Goal: Communication & Community: Answer question/provide support

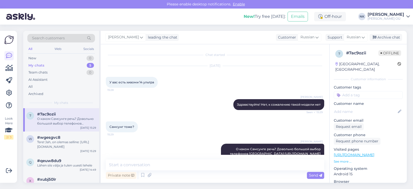
scroll to position [14, 0]
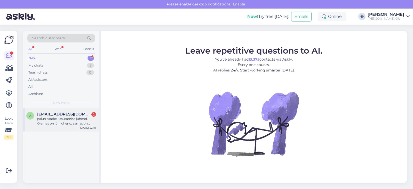
click at [67, 122] on div "palun saatke kasutamise juhend. Olemas on lühijuhend, samas on külmkapis mingid…" at bounding box center [66, 120] width 59 height 9
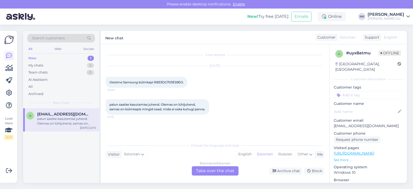
click at [211, 169] on div "Estonian to Estonian Take over the chat" at bounding box center [215, 170] width 47 height 9
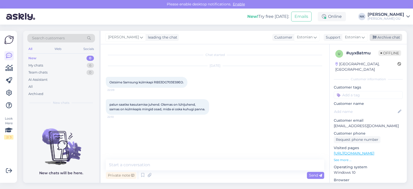
click at [381, 37] on div "Archive chat" at bounding box center [386, 37] width 33 height 7
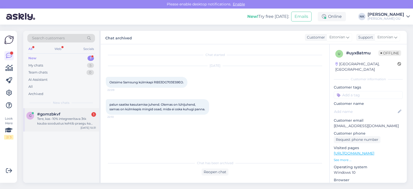
click at [84, 114] on div "#gomzbkvf 1" at bounding box center [66, 114] width 59 height 5
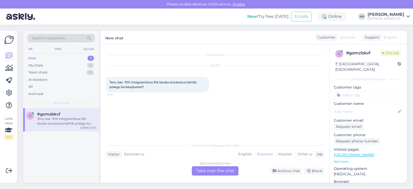
click at [219, 170] on div "Estonian to Estonian Take over the chat" at bounding box center [215, 170] width 47 height 9
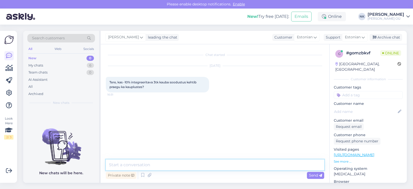
click at [184, 165] on textarea at bounding box center [215, 164] width 219 height 11
type textarea "Tere! Jah, see on meie püsikampaania ning kehtib nii internetipoes kui ka kaupl…"
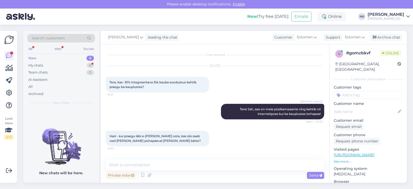
click at [180, 158] on div "Chat started [DATE] Tere, kas -10% integreeritava 3tk kauba soodustus kehtib pr…" at bounding box center [215, 113] width 229 height 138
click at [176, 160] on textarea at bounding box center [215, 164] width 219 height 11
click at [79, 64] on div "My chats 6" at bounding box center [61, 65] width 68 height 7
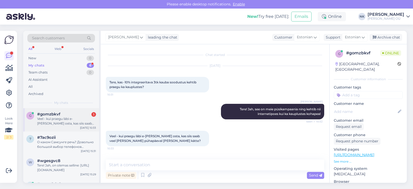
click at [63, 114] on div "#gomzbkvf 1" at bounding box center [66, 114] width 59 height 5
click at [160, 166] on textarea at bounding box center [215, 164] width 219 height 11
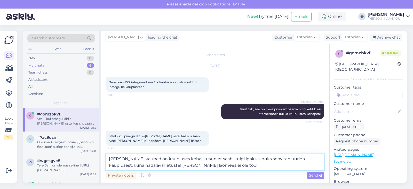
drag, startPoint x: 226, startPoint y: 160, endPoint x: 223, endPoint y: 160, distance: 2.8
click at [223, 160] on textarea "[PERSON_NAME] kaubad on kaupluses kohal - usun et saab, kuigi igaks juhuks soov…" at bounding box center [215, 161] width 219 height 17
click at [223, 168] on textarea "[PERSON_NAME] kaubad on kaupluses kohal - usun et saab, kuid igaks juhuks soovi…" at bounding box center [215, 161] width 219 height 17
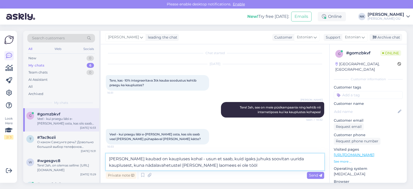
scroll to position [3, 0]
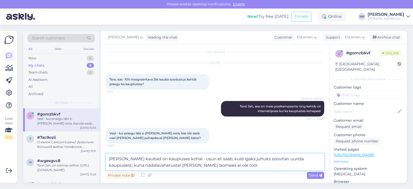
click at [225, 165] on textarea "[PERSON_NAME] kaubad on kaupluses kohal - usun et saab, kuid igaks juhuks soovi…" at bounding box center [215, 161] width 219 height 17
click at [228, 168] on textarea "[PERSON_NAME] kaubad on kaupluses kohal - usun et saab, kuid igaks juhuks soovi…" at bounding box center [215, 161] width 219 height 17
drag, startPoint x: 187, startPoint y: 165, endPoint x: 184, endPoint y: 165, distance: 2.8
click at [184, 165] on textarea "[PERSON_NAME] kaubad on kaupluses kohal - usun et saab, kuid igaks juhuks soovi…" at bounding box center [215, 161] width 219 height 17
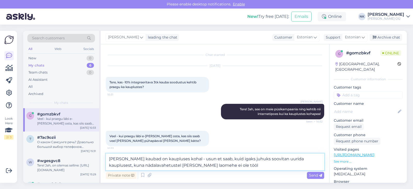
type textarea "[PERSON_NAME] kaubad on kaupluses kohal - usun et saab, kuid igaks juhuks soovi…"
click at [221, 165] on textarea "[PERSON_NAME] kaubad on kaupluses kohal - usun et saab, kuid igaks juhuks soovi…" at bounding box center [215, 161] width 219 height 17
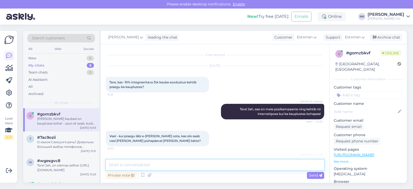
scroll to position [28, 0]
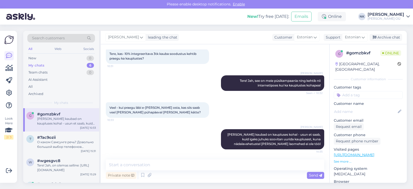
click at [296, 54] on div "[DATE] Tere, kas -10% integreeritava 3tk kauba soodustus kehtib praegu ka kaupl…" at bounding box center [215, 51] width 219 height 38
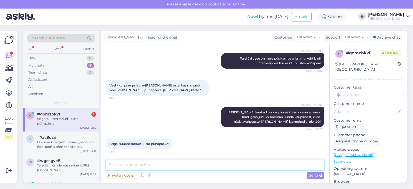
click at [182, 167] on textarea at bounding box center [215, 164] width 219 height 11
type textarea "Palun! Teilegi"
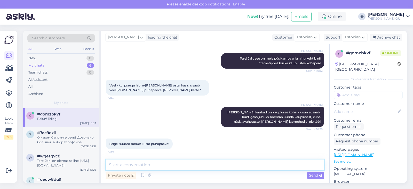
scroll to position [73, 0]
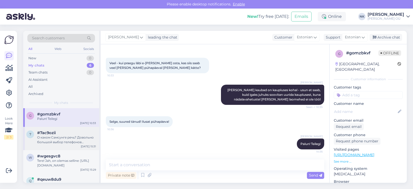
click at [76, 135] on div "О каком Самсунге речь? Довольно большой выбор телефонов [GEOGRAPHIC_DATA]: [URL…" at bounding box center [66, 139] width 59 height 9
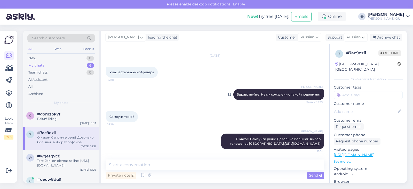
drag, startPoint x: 381, startPoint y: 38, endPoint x: 278, endPoint y: 92, distance: 116.7
click at [381, 38] on div "Archive chat" at bounding box center [386, 37] width 33 height 7
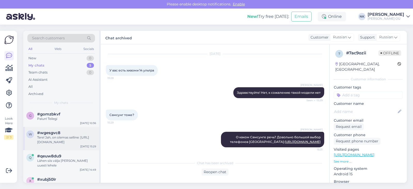
click at [64, 138] on div "Tere! Jah, on olemas selline: [URL][DOMAIN_NAME]" at bounding box center [66, 139] width 59 height 9
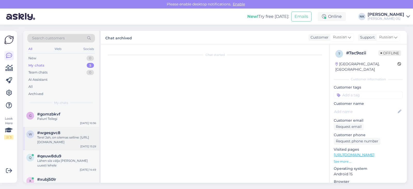
scroll to position [0, 0]
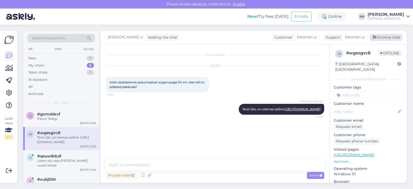
click at [379, 40] on div "Archive chat" at bounding box center [386, 37] width 33 height 7
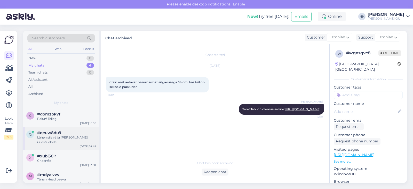
drag, startPoint x: 77, startPoint y: 149, endPoint x: 97, endPoint y: 137, distance: 23.9
click at [76, 153] on div "#xubj50lr" at bounding box center [66, 155] width 59 height 5
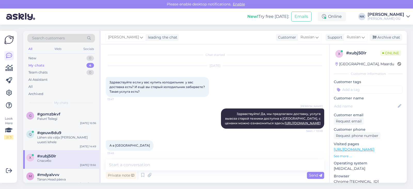
scroll to position [46, 0]
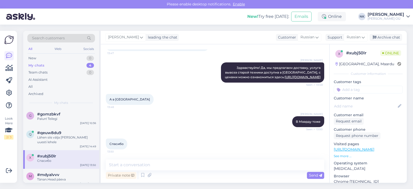
click at [393, 42] on div "[PERSON_NAME] leading the chat Customer Russian Support Russian Archive chat" at bounding box center [254, 37] width 306 height 13
click at [394, 39] on div "Archive chat" at bounding box center [386, 37] width 33 height 7
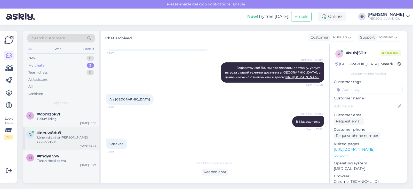
click at [61, 135] on div "Lähen siis välja [PERSON_NAME] uuesti lehele" at bounding box center [66, 139] width 59 height 9
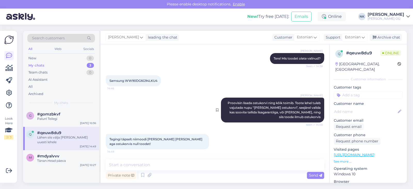
scroll to position [68, 0]
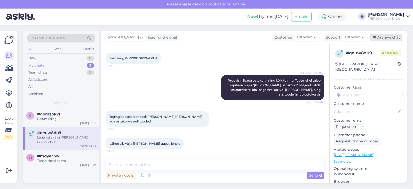
click at [378, 38] on div "Archive chat" at bounding box center [386, 37] width 33 height 7
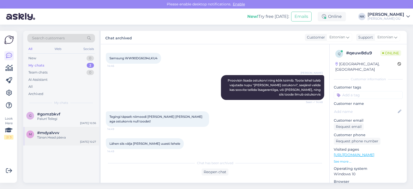
click at [72, 142] on div "m #mdyalvvv Tänan.Head päeva [DATE] 10:27" at bounding box center [61, 136] width 76 height 19
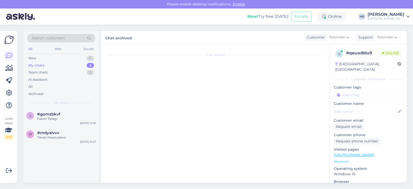
scroll to position [30, 0]
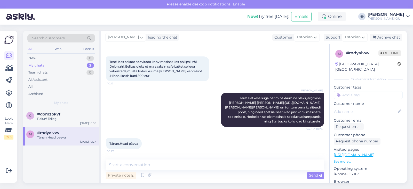
drag, startPoint x: 388, startPoint y: 38, endPoint x: 315, endPoint y: 9, distance: 78.7
click at [388, 38] on div "Archive chat" at bounding box center [386, 37] width 33 height 7
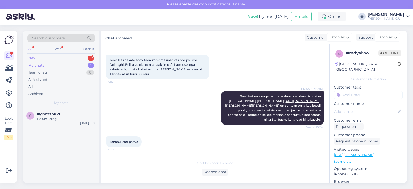
click at [80, 60] on div "New 1" at bounding box center [61, 58] width 68 height 7
click at [55, 112] on span "#ka6axqp1" at bounding box center [47, 114] width 21 height 5
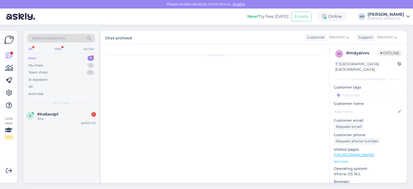
scroll to position [0, 0]
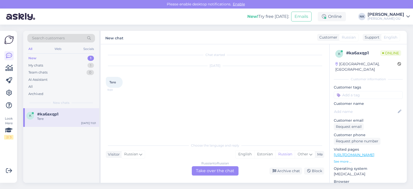
click at [225, 183] on div "Search customers All Web Socials New 1 My chats 1 Team chats 0 AI Assistant All…" at bounding box center [216, 107] width 393 height 164
click at [222, 174] on div "Russian to Russian Take over the chat" at bounding box center [215, 170] width 47 height 9
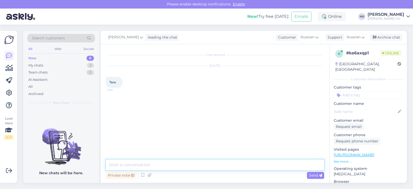
click at [194, 170] on textarea at bounding box center [215, 164] width 219 height 11
click at [193, 166] on textarea at bounding box center [215, 164] width 219 height 11
type textarea "Tere! Kuidas saan aidata?"
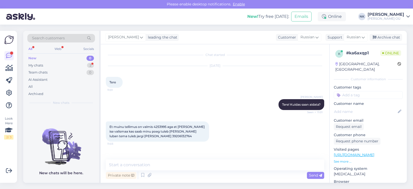
click at [156, 126] on span "Et muinu tellimus on valmis 4253995 aga et [PERSON_NAME] ise valismaa kas saab …" at bounding box center [158, 131] width 96 height 13
copy span "4253995"
click at [64, 65] on div "My chats 2" at bounding box center [61, 65] width 68 height 7
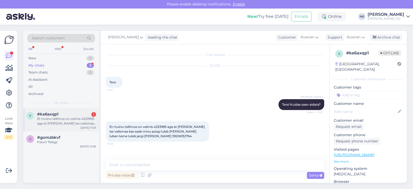
click at [69, 114] on div "#ka6axqp1 1" at bounding box center [66, 114] width 59 height 5
click at [160, 164] on textarea at bounding box center [215, 164] width 219 height 11
type textarea "[PERSON_NAME], anname kauplusele teada"
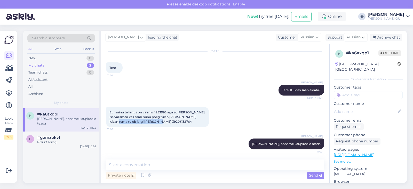
drag, startPoint x: 110, startPoint y: 121, endPoint x: 164, endPoint y: 120, distance: 53.2
click at [164, 120] on div "Et muinu tellimus on valmis 4253995 aga et [PERSON_NAME] ise valismaa kas saab …" at bounding box center [157, 117] width 103 height 20
copy span "[PERSON_NAME] 39206132764"
